Goal: Navigation & Orientation: Understand site structure

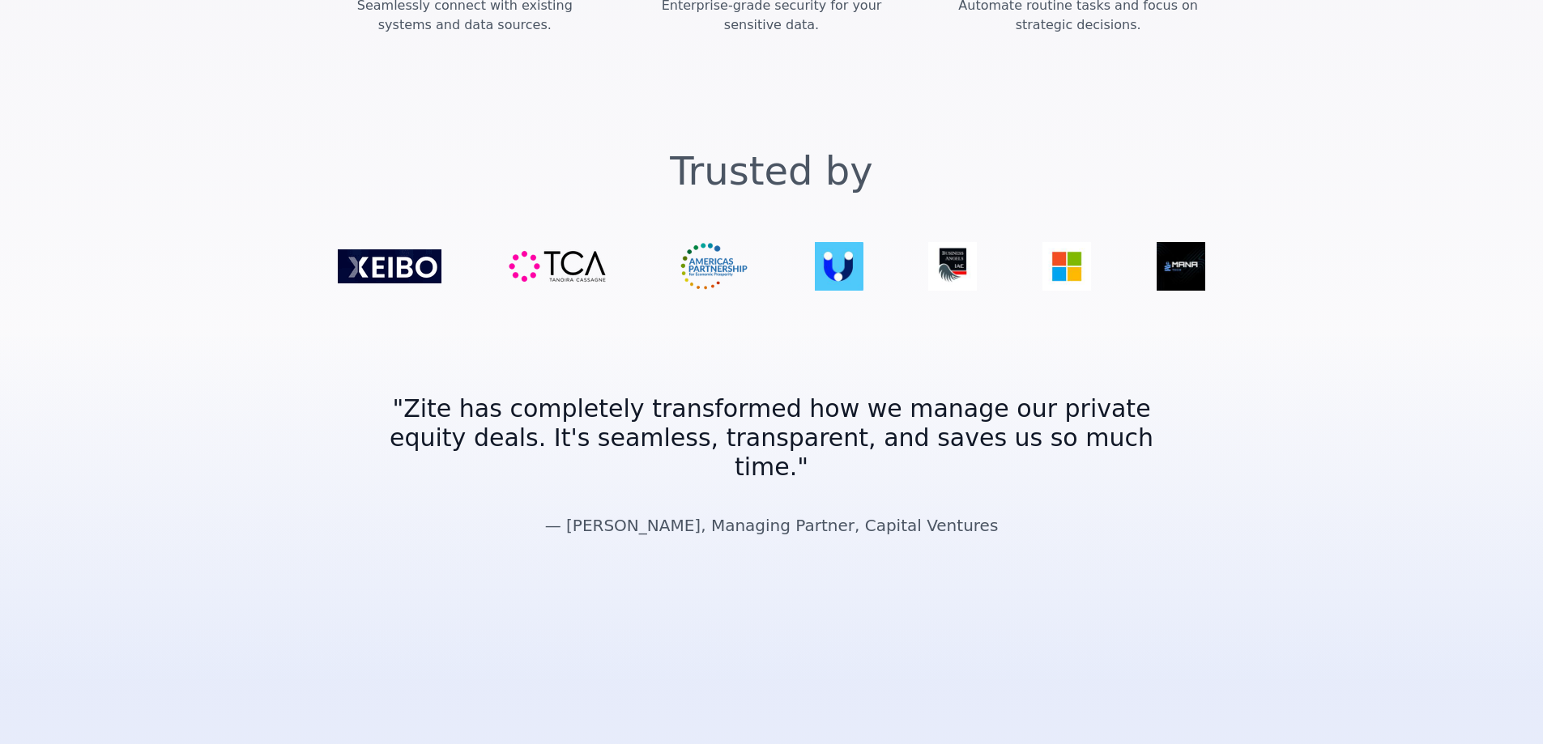
scroll to position [2901, 0]
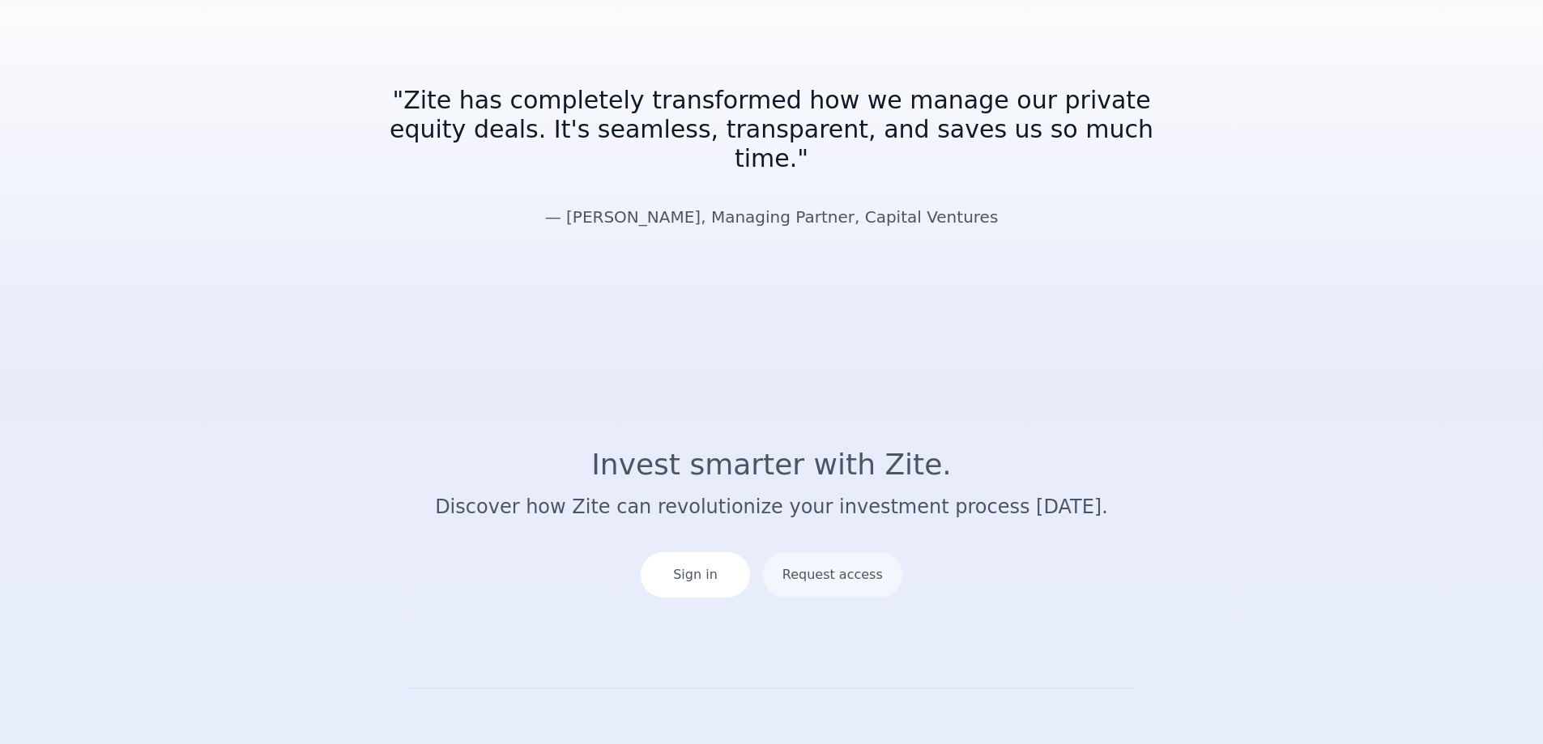
drag, startPoint x: 536, startPoint y: 581, endPoint x: 314, endPoint y: 353, distance: 317.9
click at [314, 520] on div "Sign in Request access" at bounding box center [771, 565] width 985 height 91
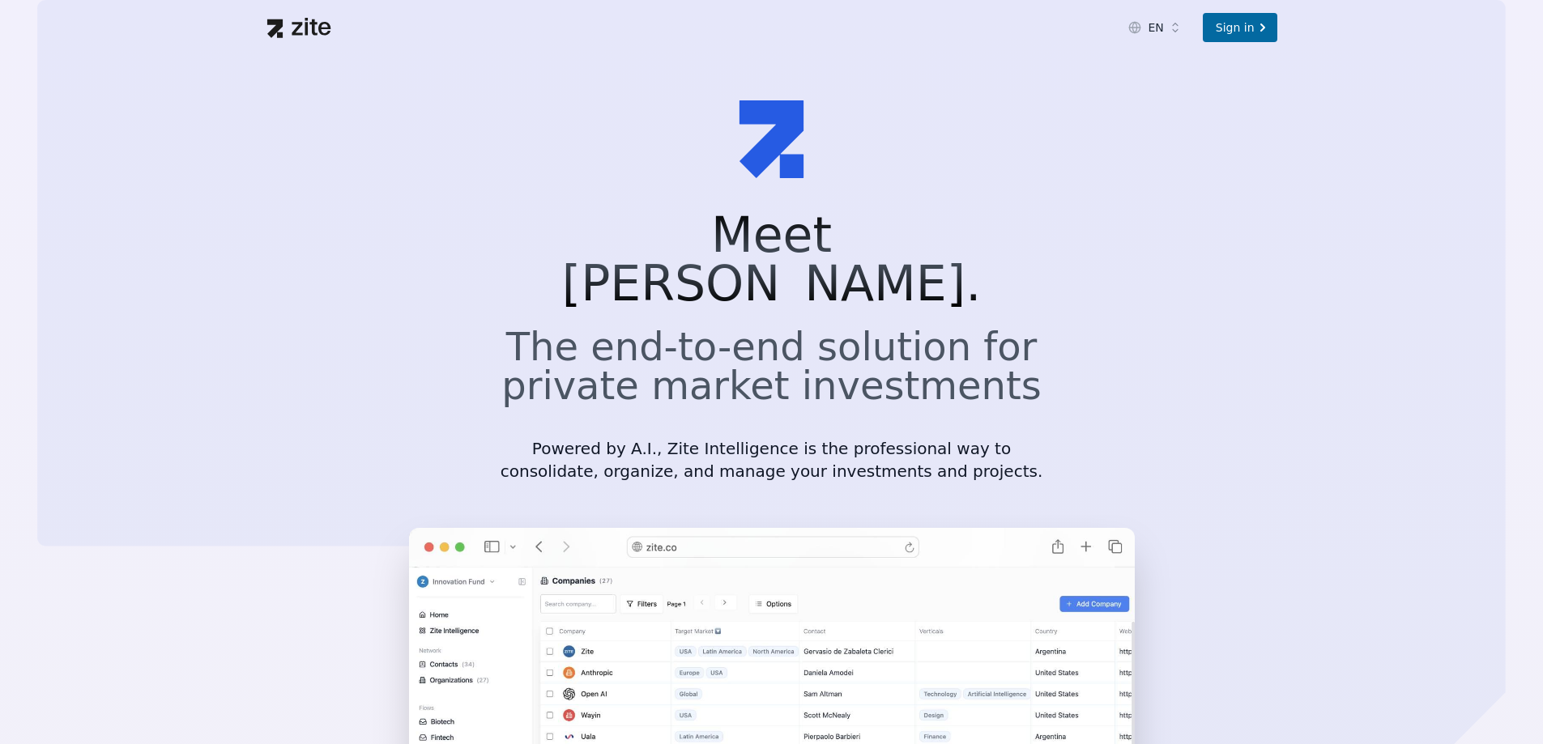
click at [1299, 457] on section "Meet Zite. The end-to-end solution for private market investments Powered by A.…" at bounding box center [771, 531] width 1543 height 952
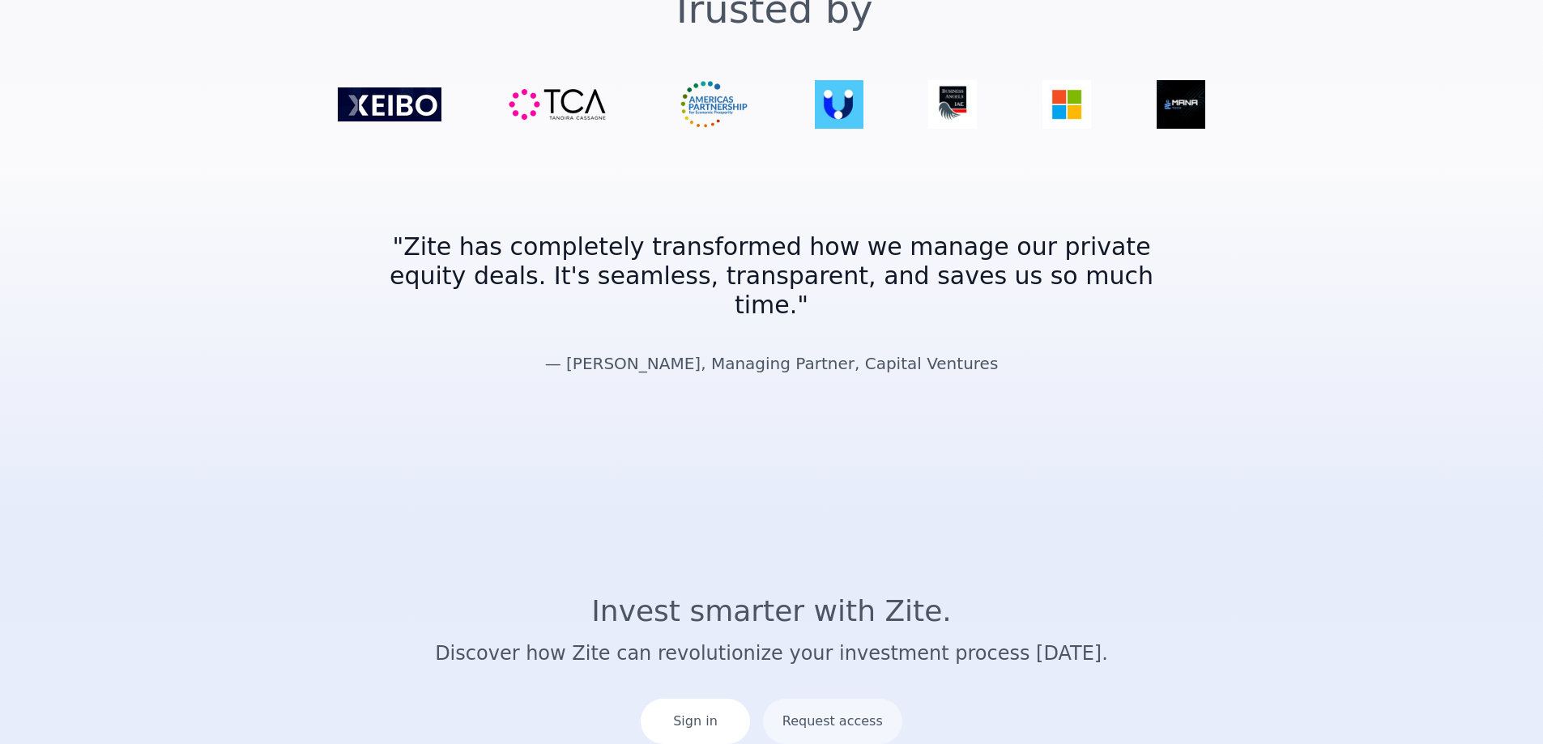
scroll to position [2901, 0]
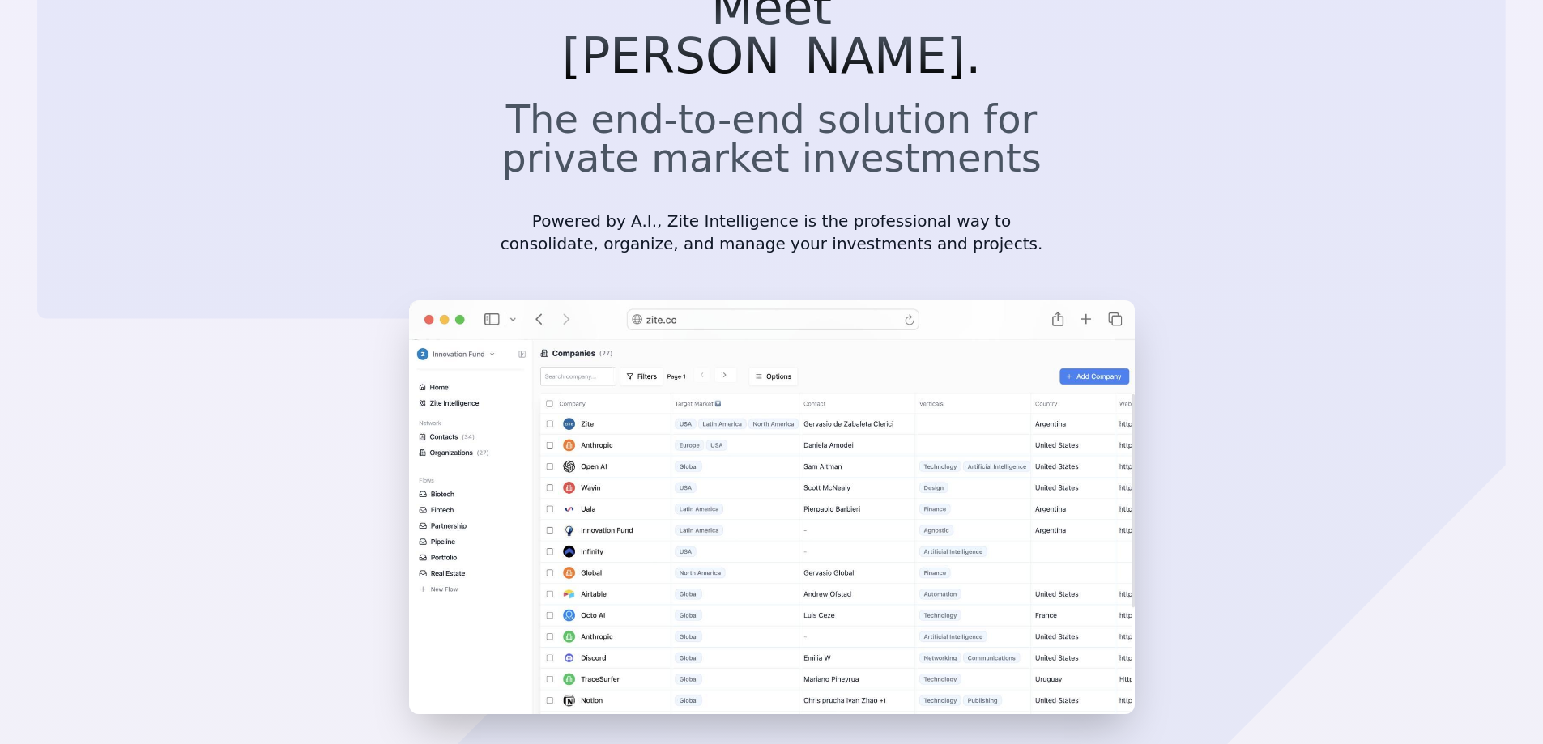
scroll to position [0, 0]
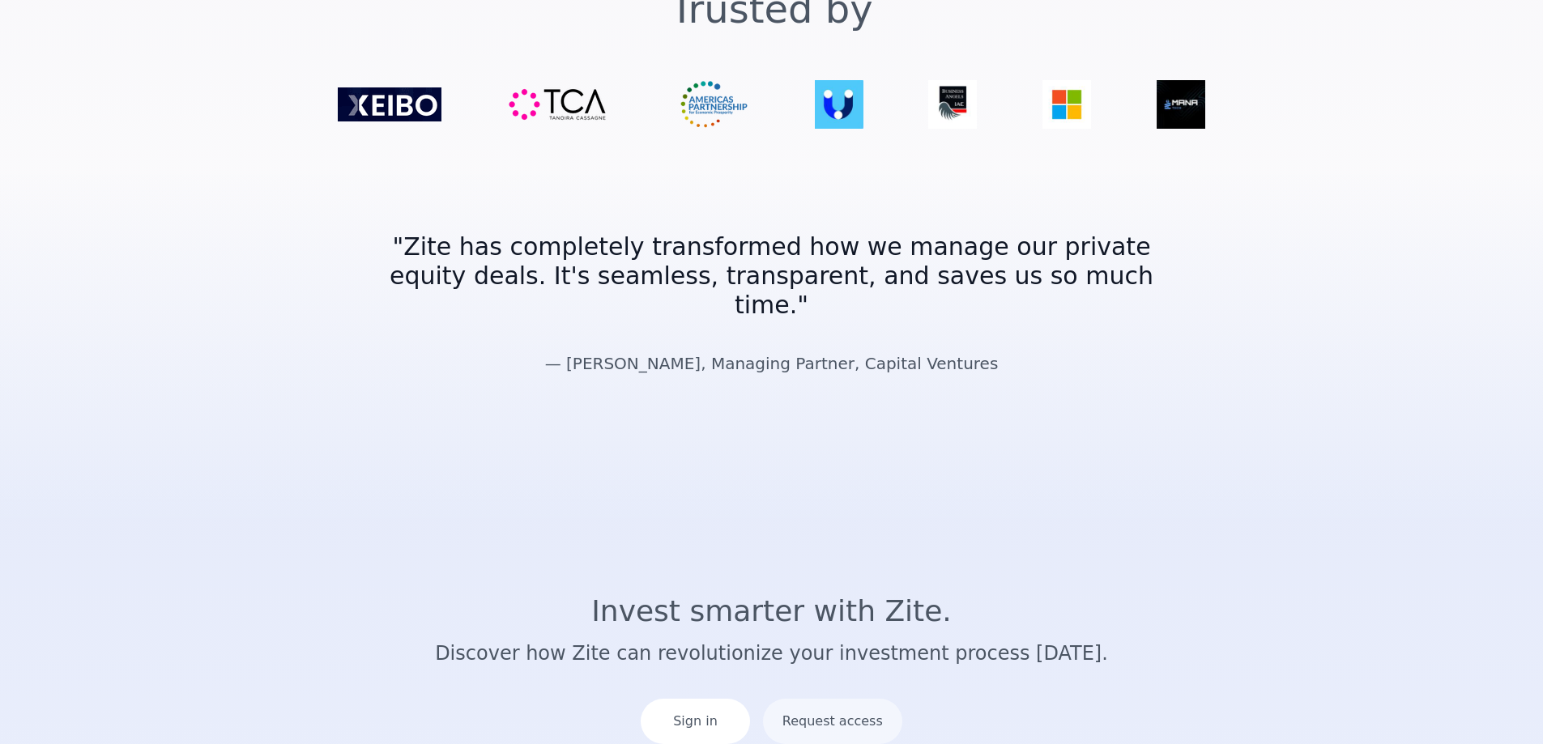
scroll to position [2901, 0]
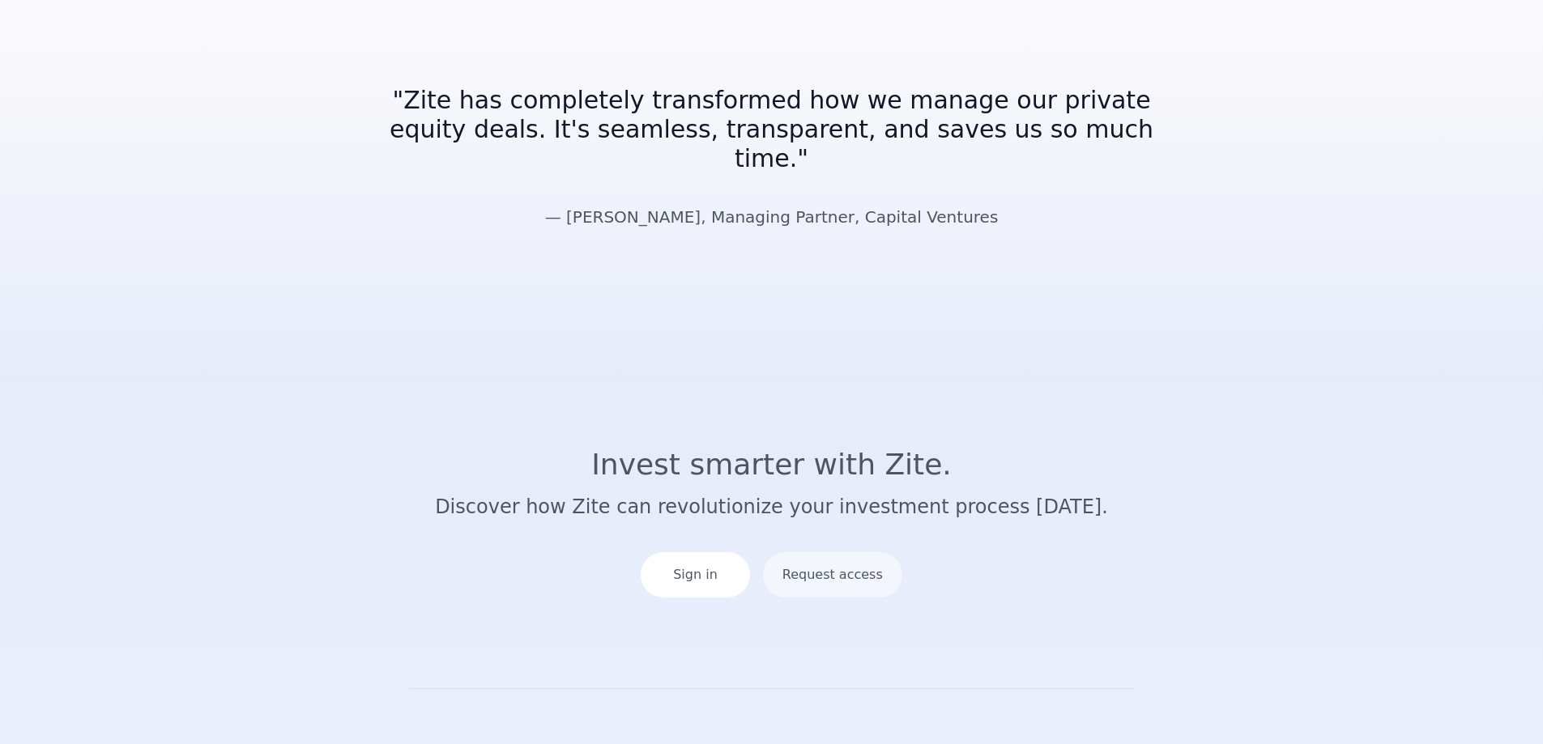
click at [1422, 371] on section "Invest smarter with Zite. Discover how Zite can revolutionize your investment p…" at bounding box center [771, 530] width 1543 height 318
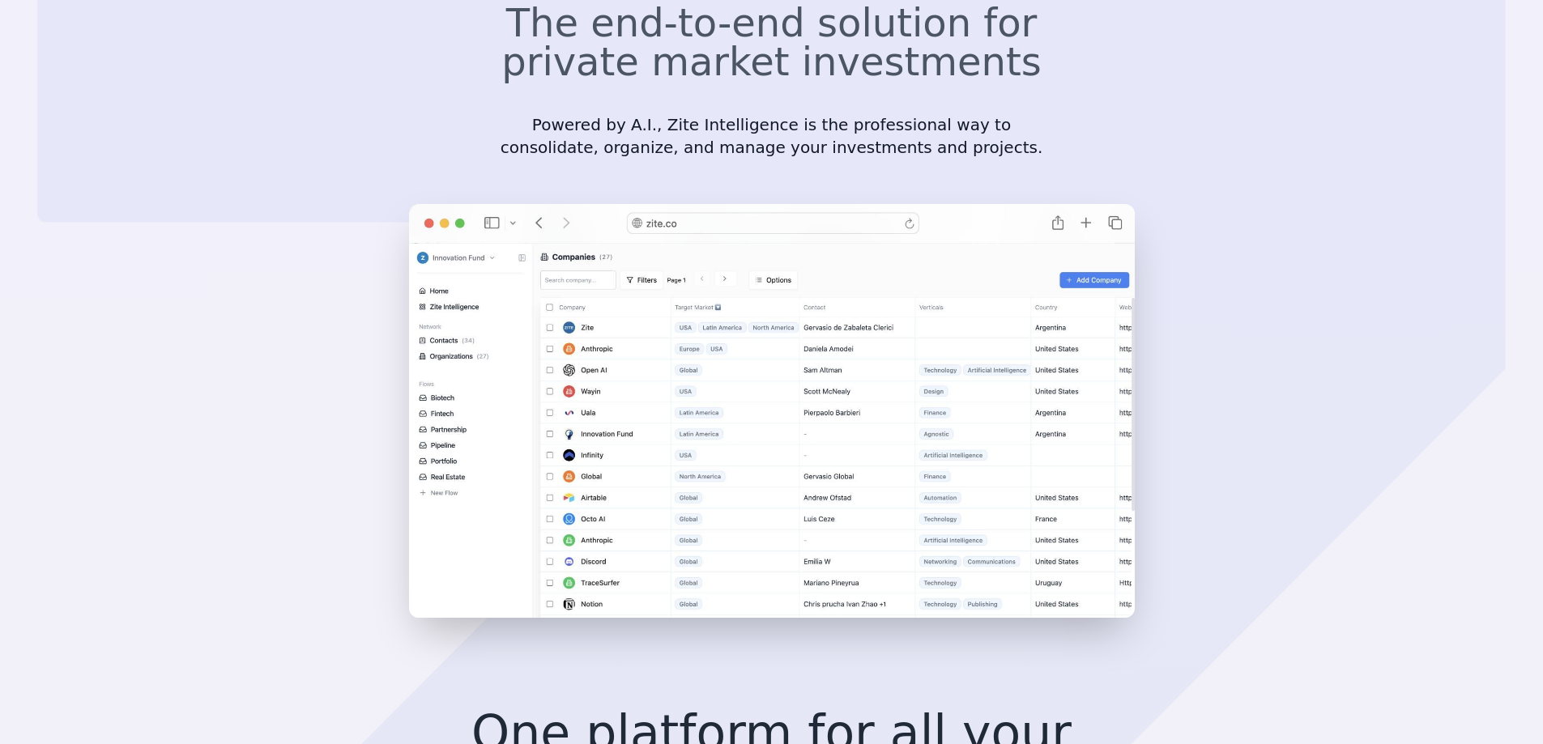
scroll to position [567, 0]
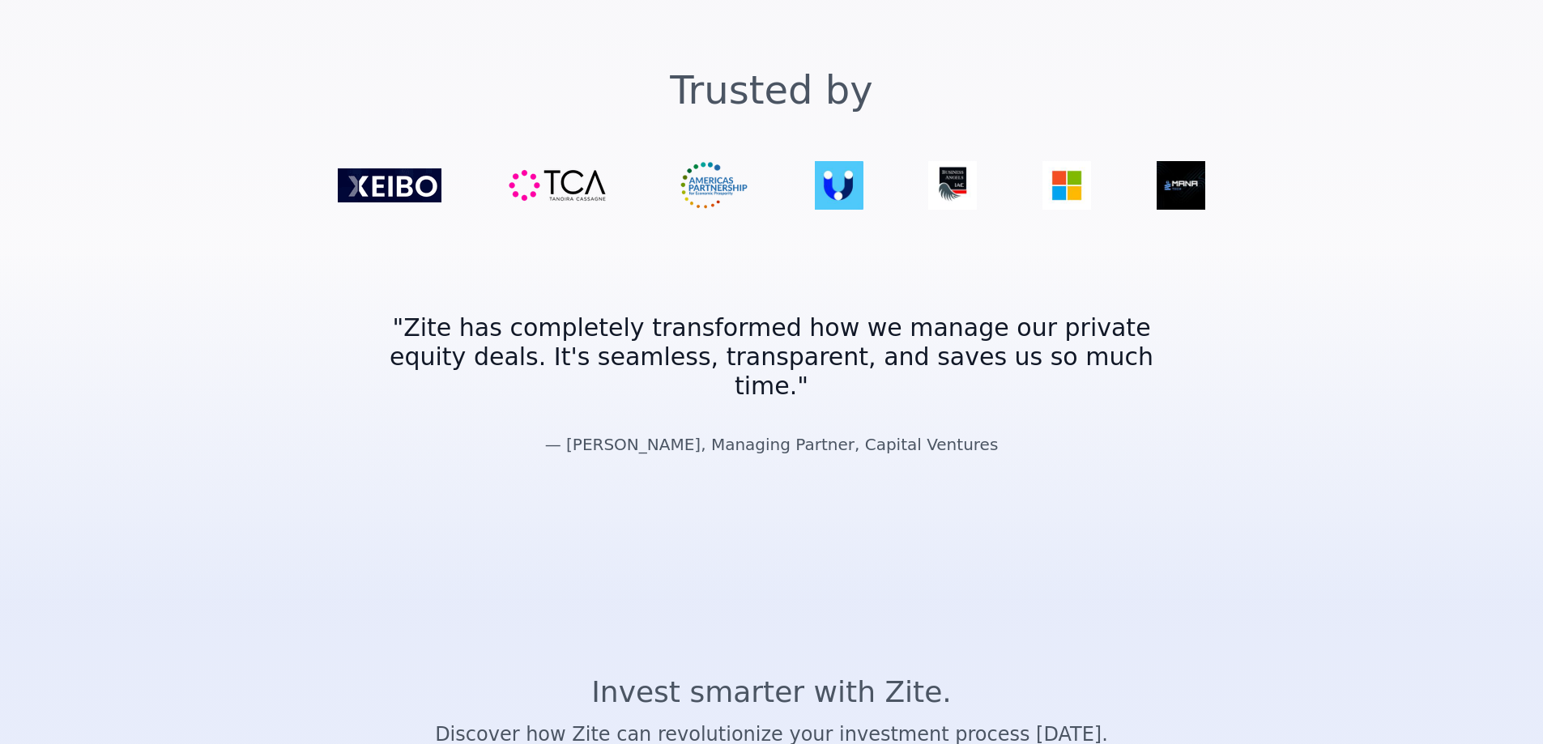
scroll to position [2901, 0]
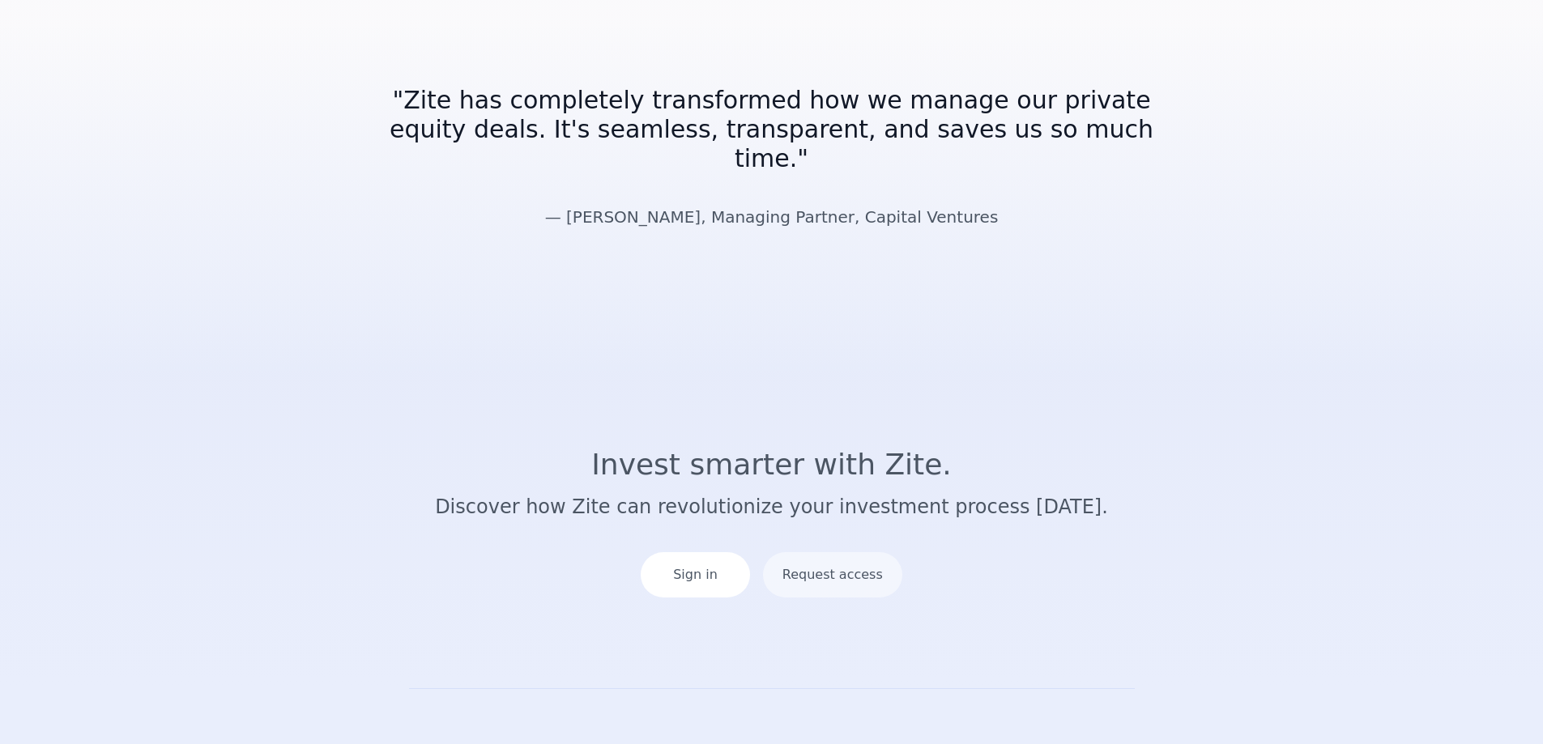
click at [1251, 445] on section "Invest smarter with Zite. Discover how Zite can revolutionize your investment p…" at bounding box center [771, 530] width 1543 height 318
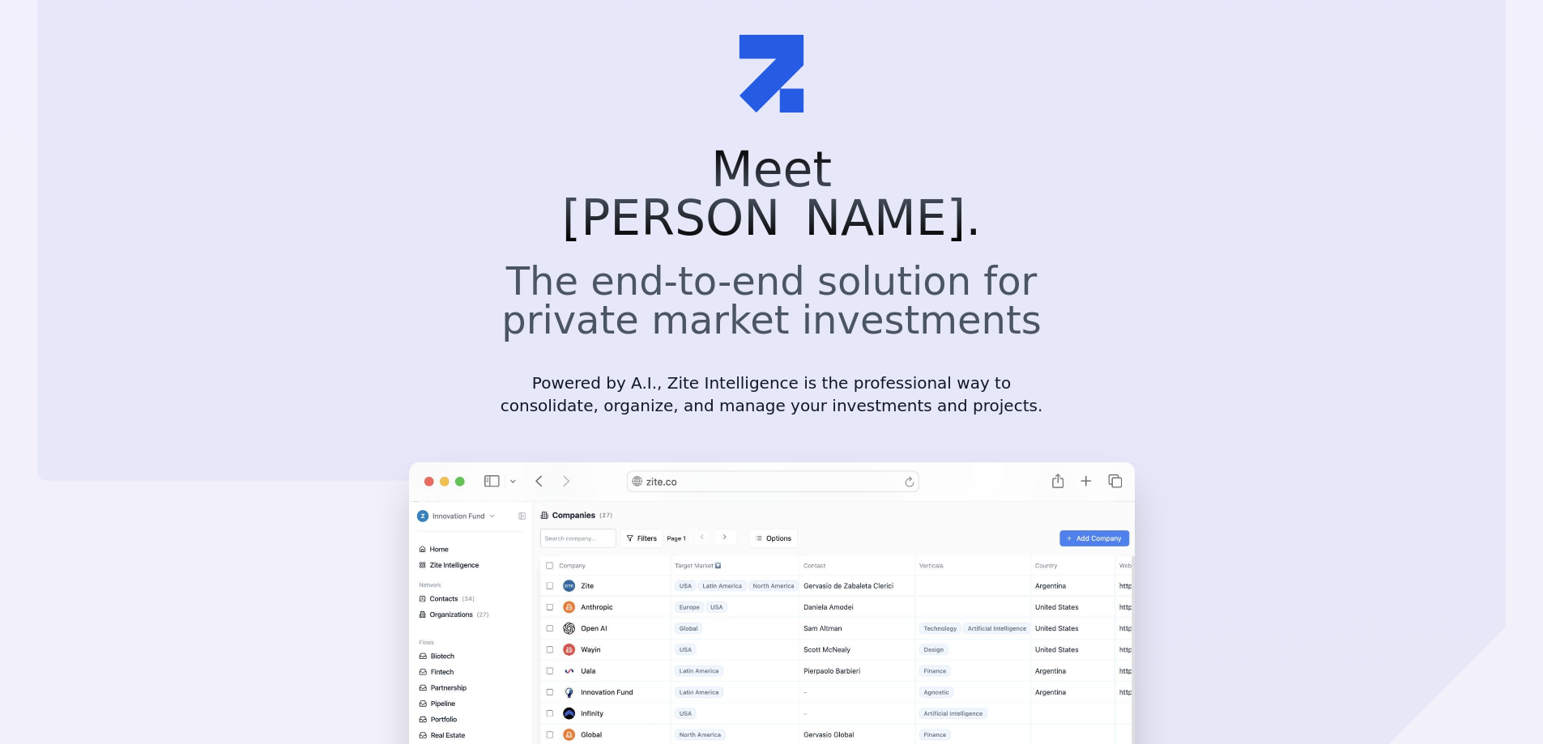
scroll to position [0, 0]
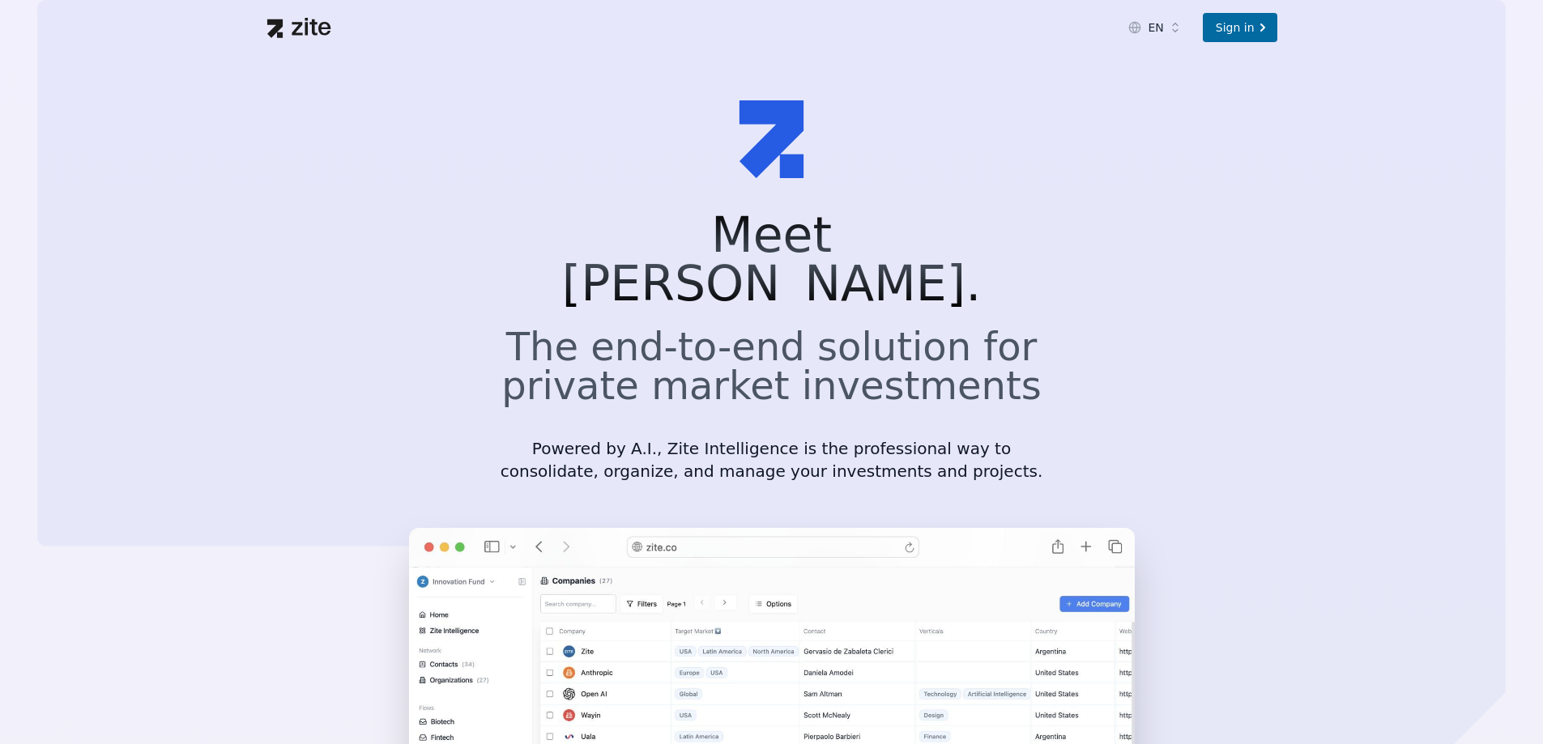
click at [296, 28] on icon at bounding box center [297, 28] width 11 height 13
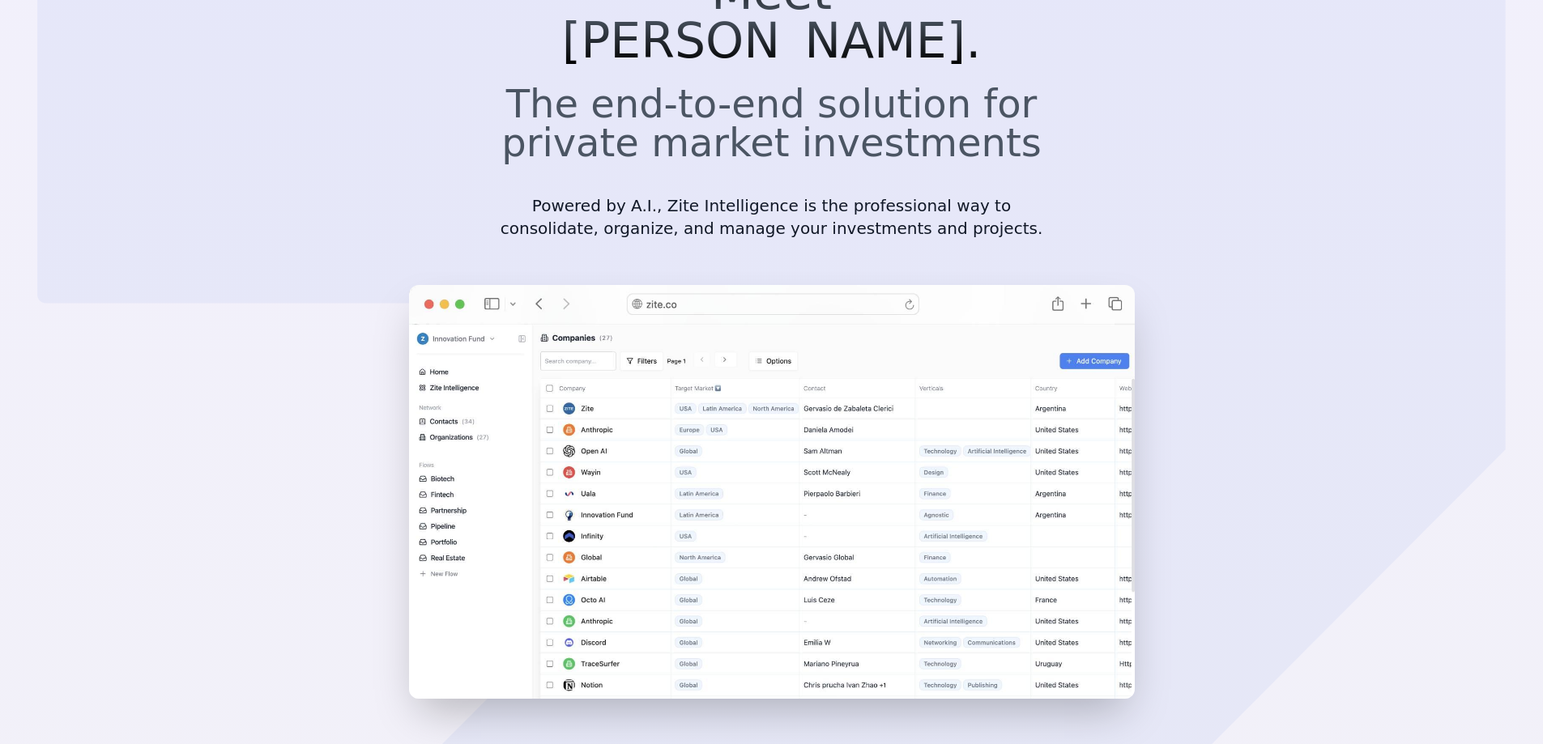
click at [825, 371] on img at bounding box center [772, 492] width 726 height 414
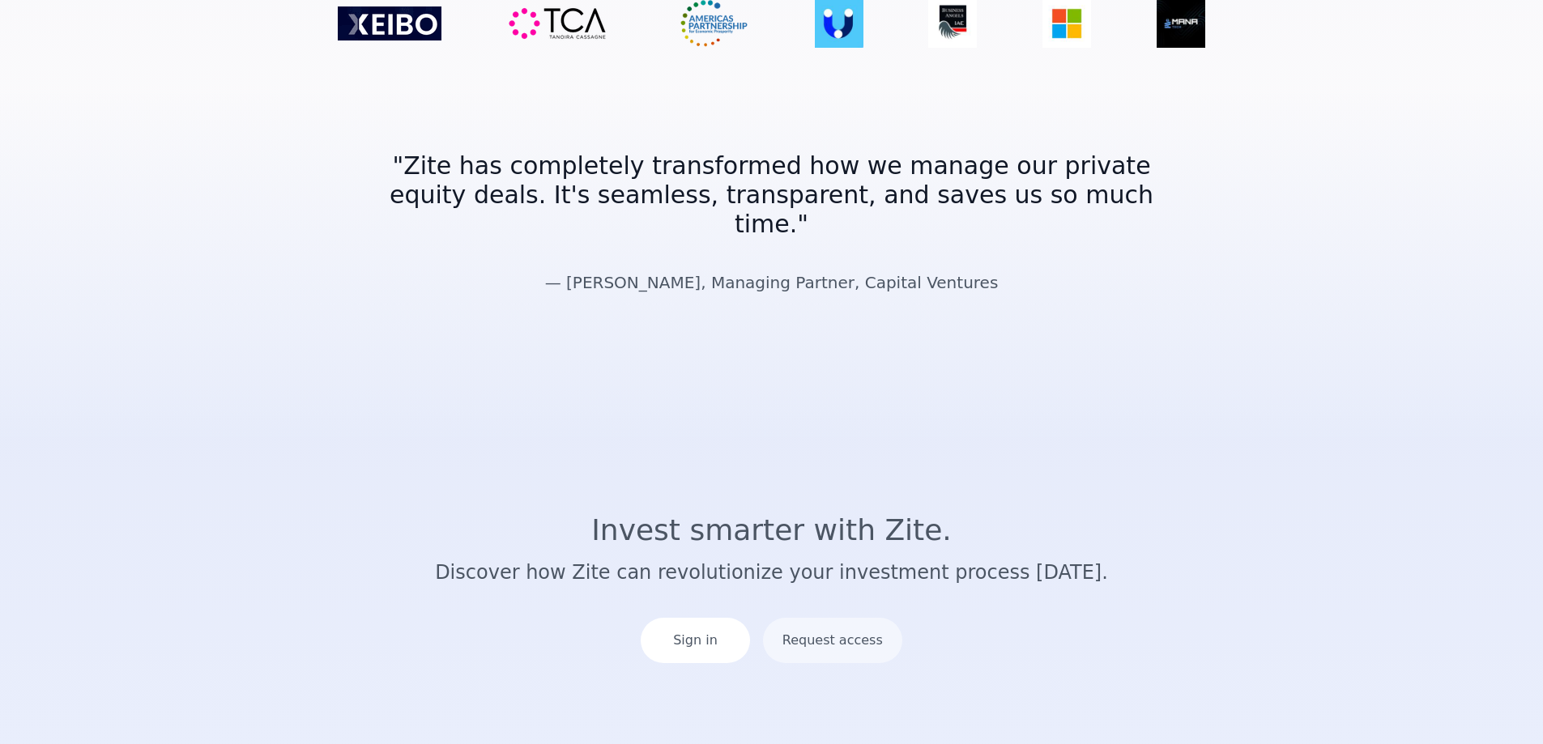
scroll to position [2901, 0]
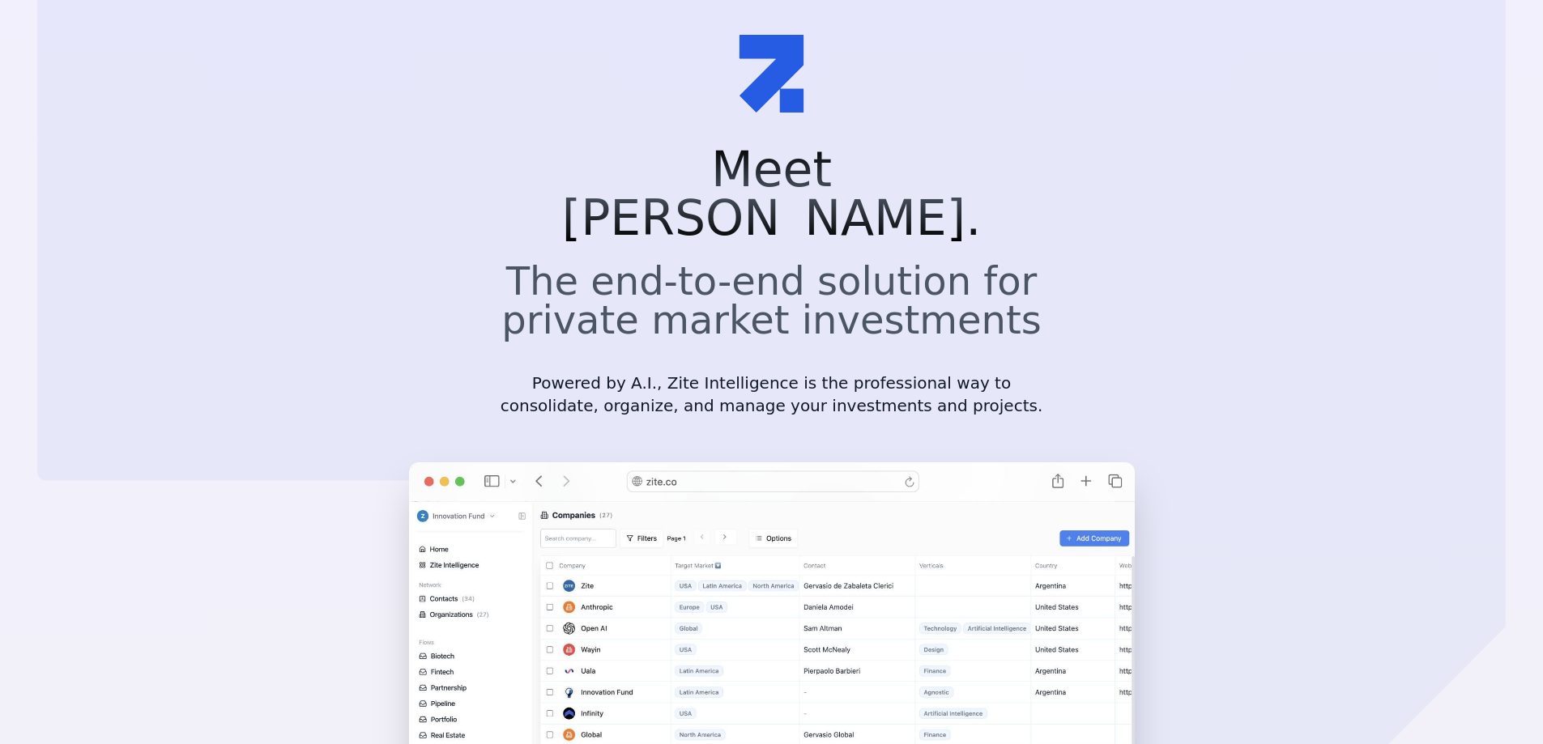
scroll to position [0, 0]
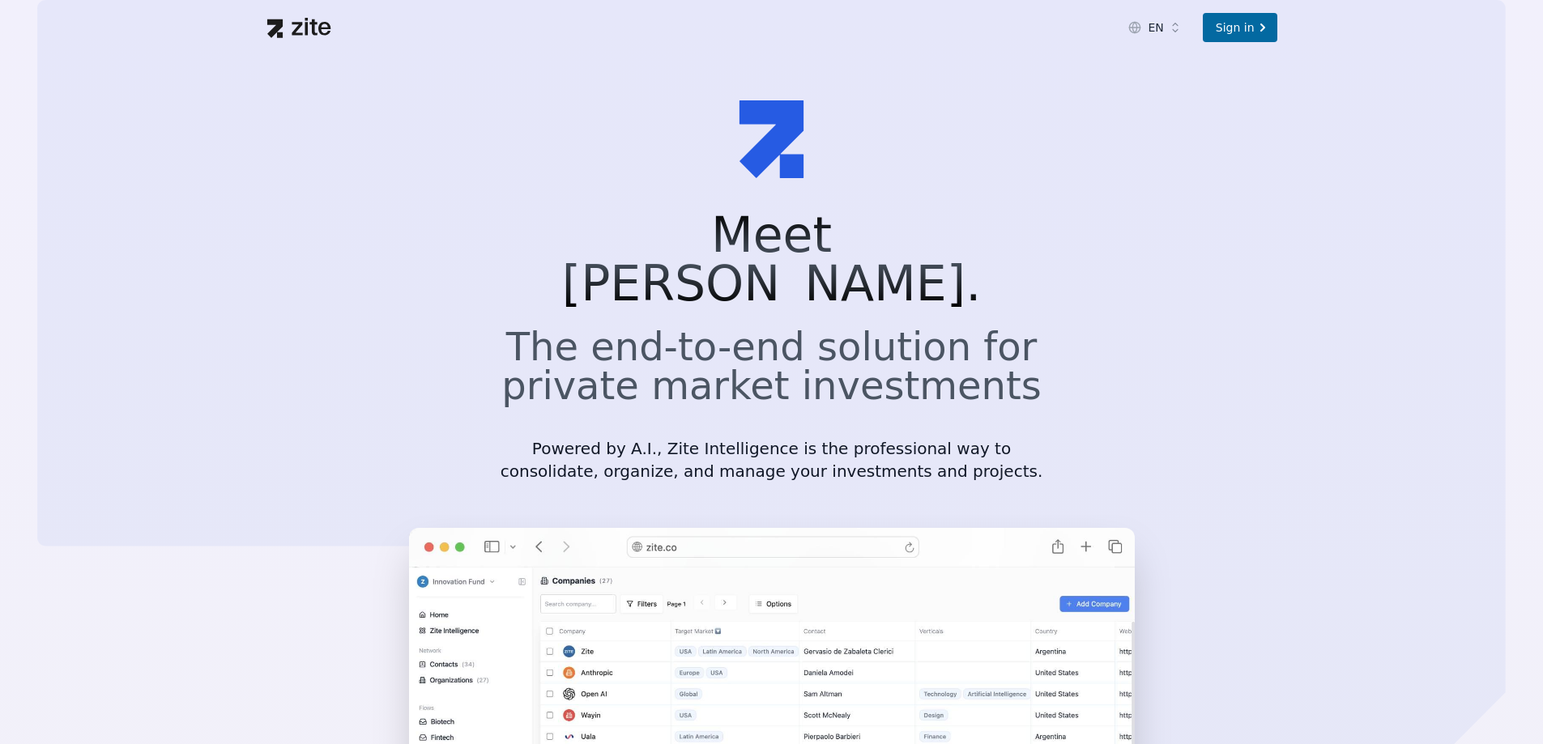
click at [1420, 428] on section "Meet Zite. The end-to-end solution for private market investments Powered by A.…" at bounding box center [771, 531] width 1543 height 952
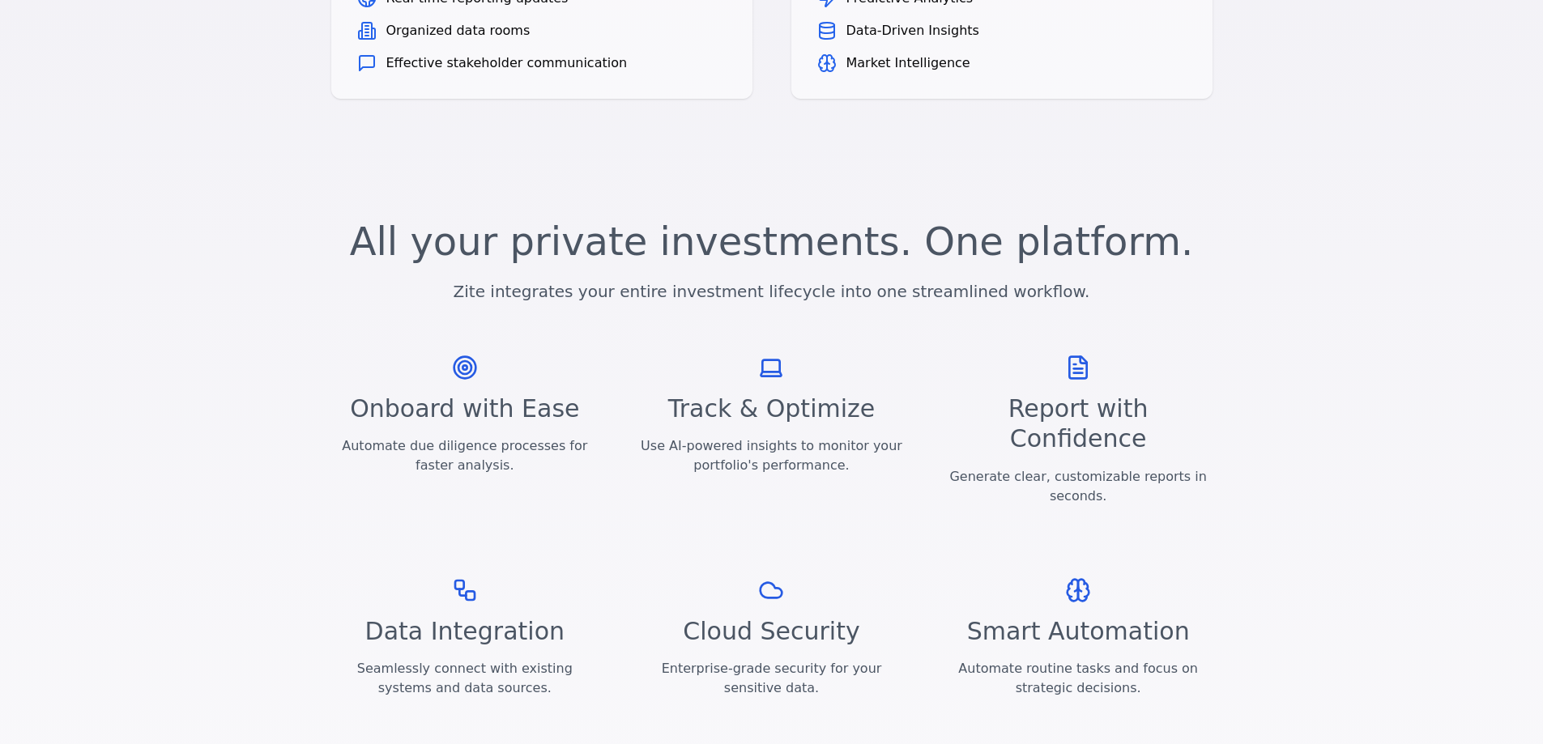
scroll to position [1686, 0]
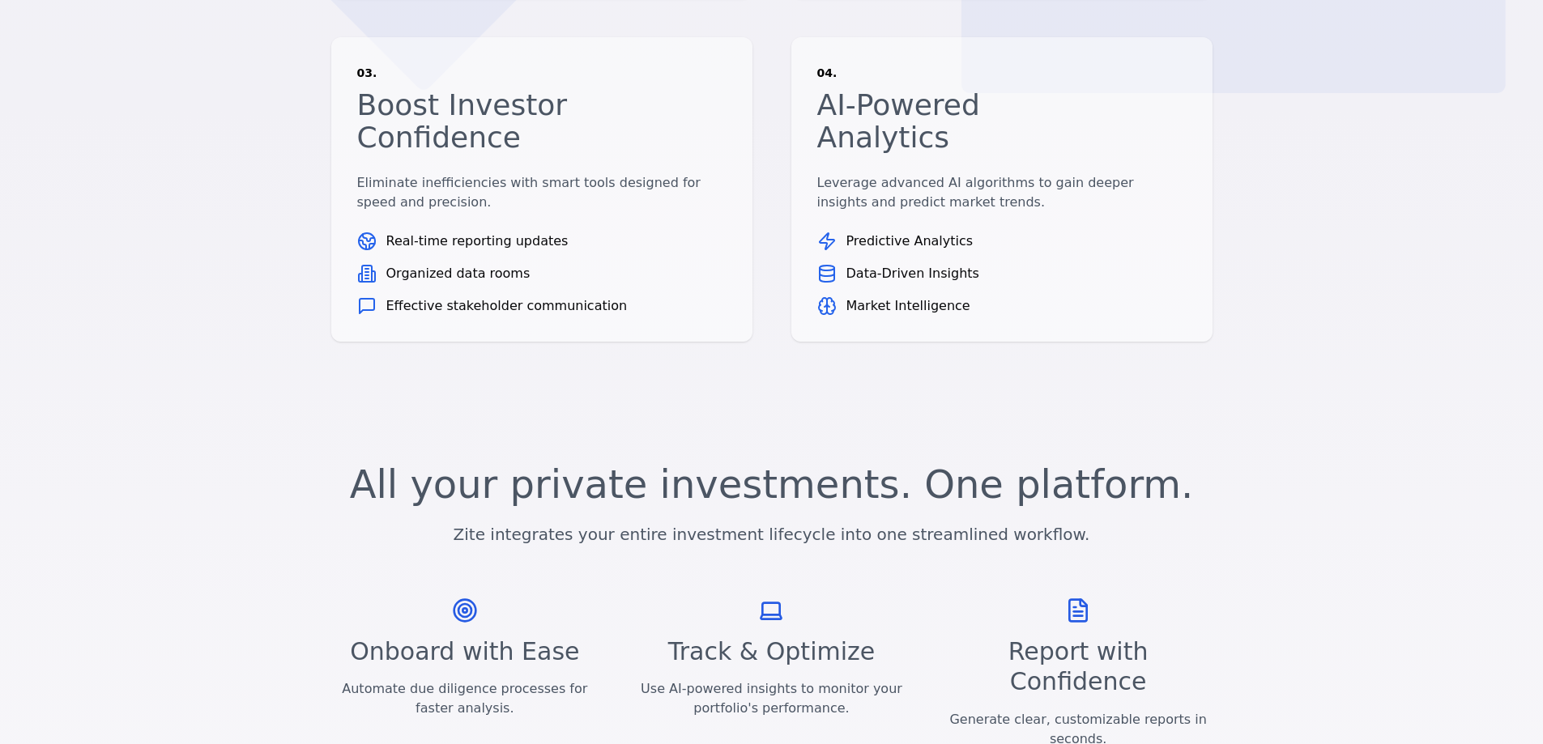
click at [1311, 420] on section "All your private investments. One platform. Zite integrates your entire investm…" at bounding box center [771, 720] width 1543 height 600
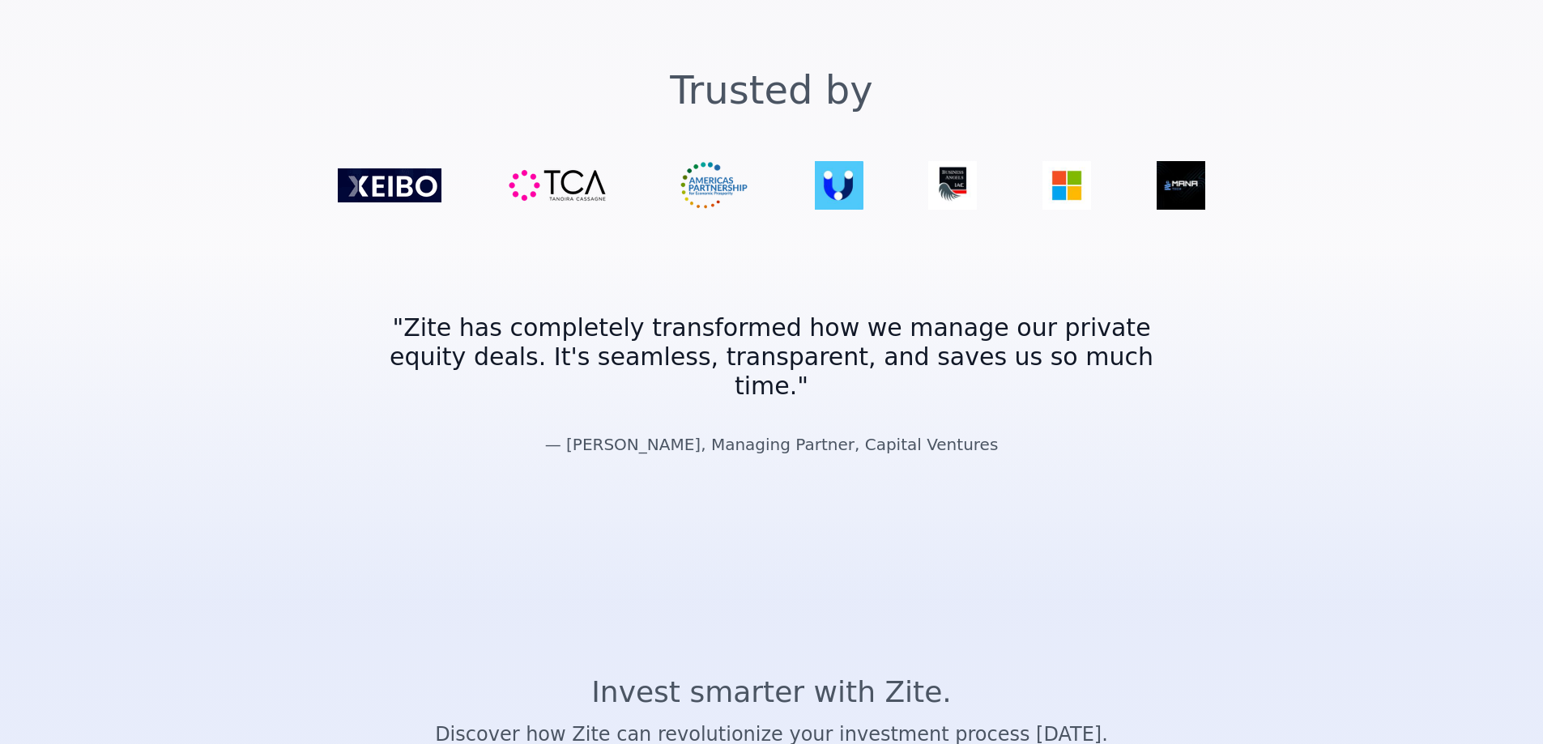
scroll to position [2901, 0]
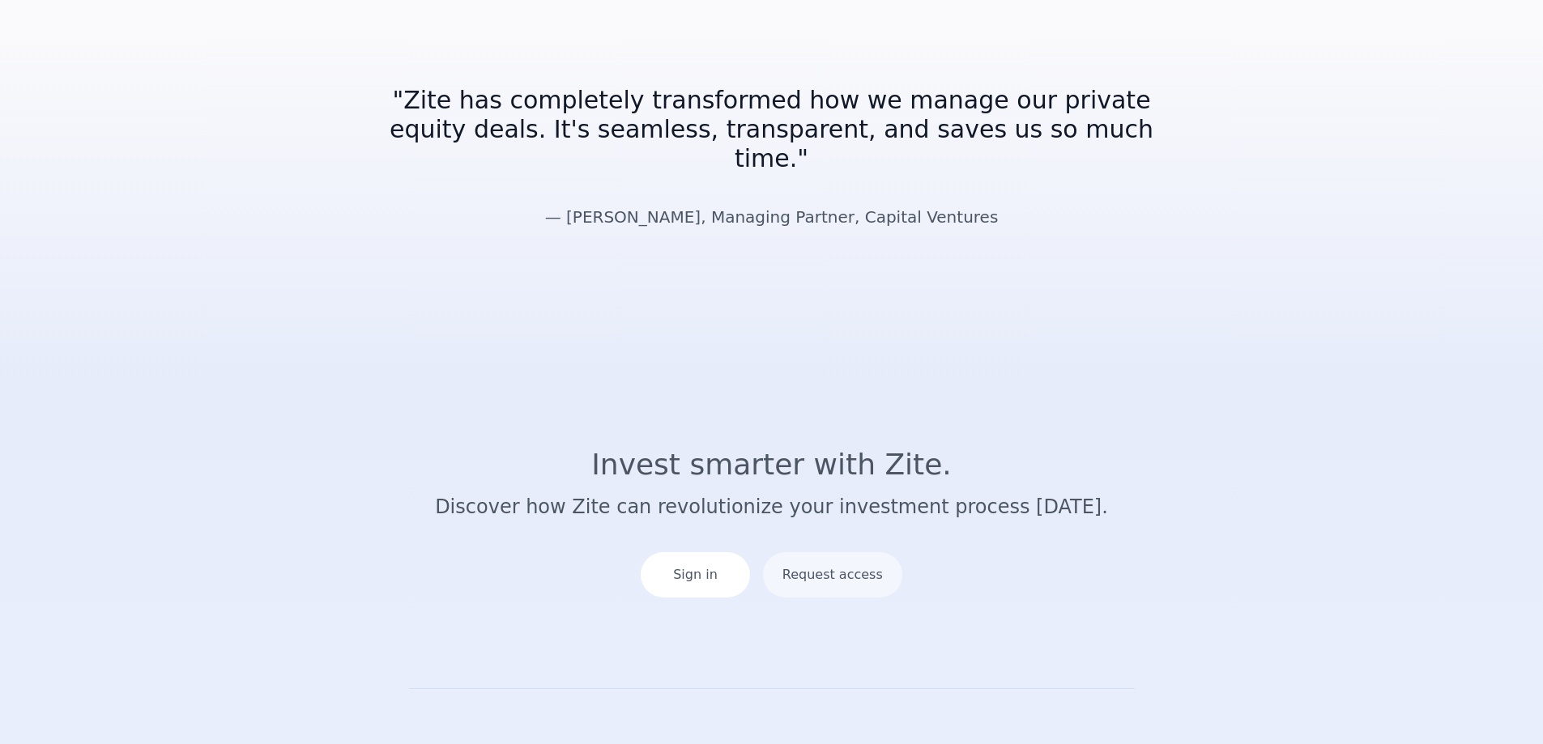
click at [779, 449] on h2 "Invest smarter with Zite." at bounding box center [771, 465] width 985 height 32
click at [1339, 371] on section "Invest smarter with Zite. Discover how Zite can revolutionize your investment p…" at bounding box center [771, 530] width 1543 height 318
